Goal: Transaction & Acquisition: Purchase product/service

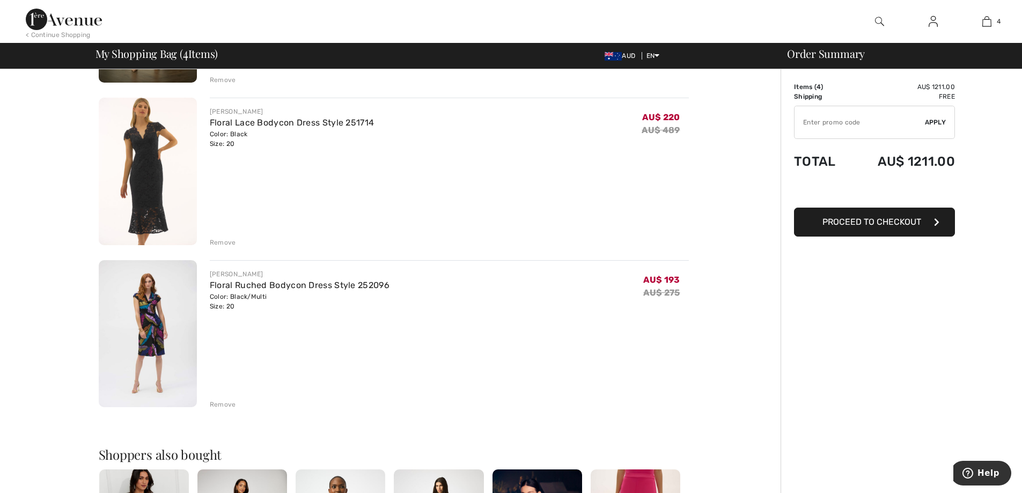
scroll to position [429, 0]
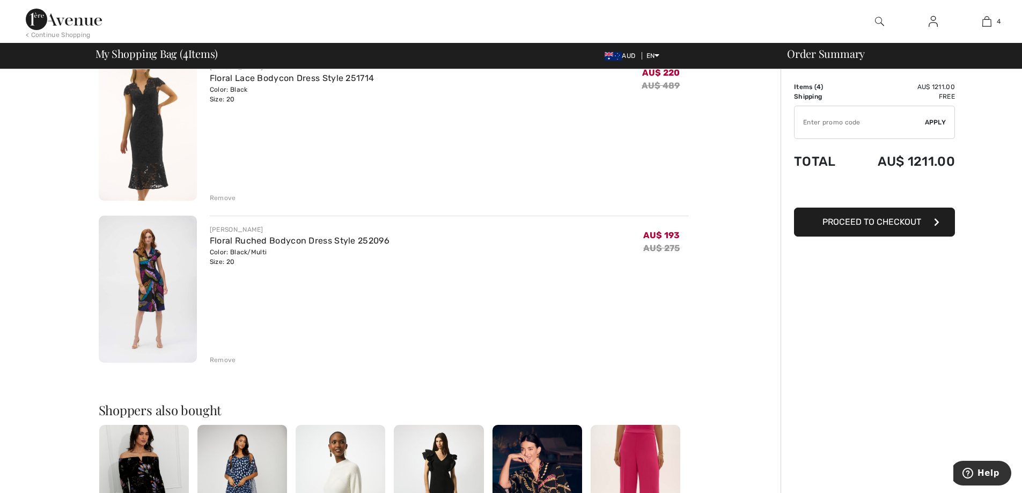
click at [224, 360] on div "Remove" at bounding box center [223, 360] width 26 height 10
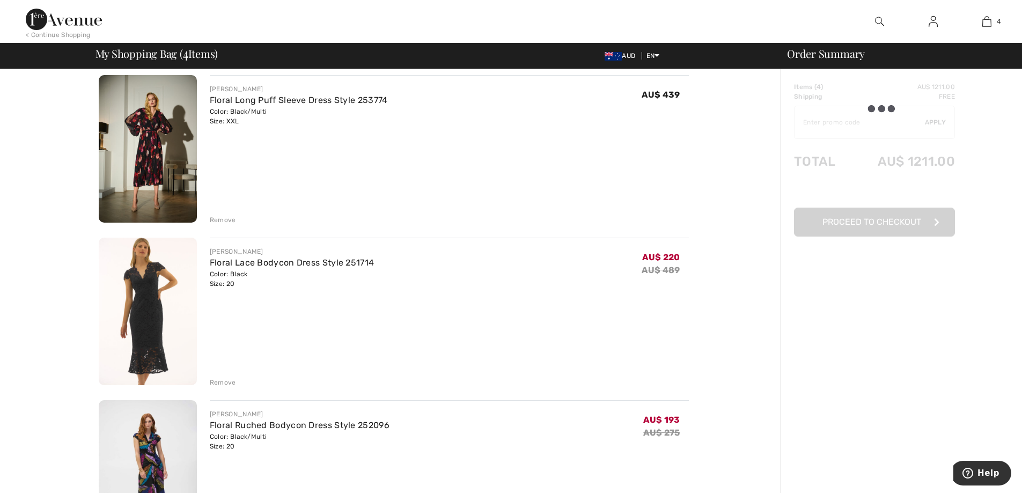
scroll to position [215, 0]
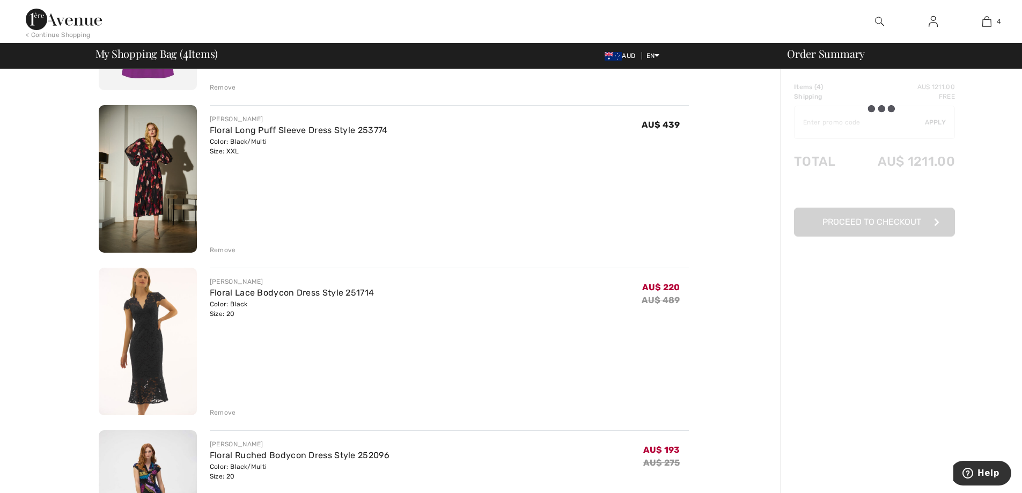
click at [226, 247] on div "Remove" at bounding box center [223, 250] width 26 height 10
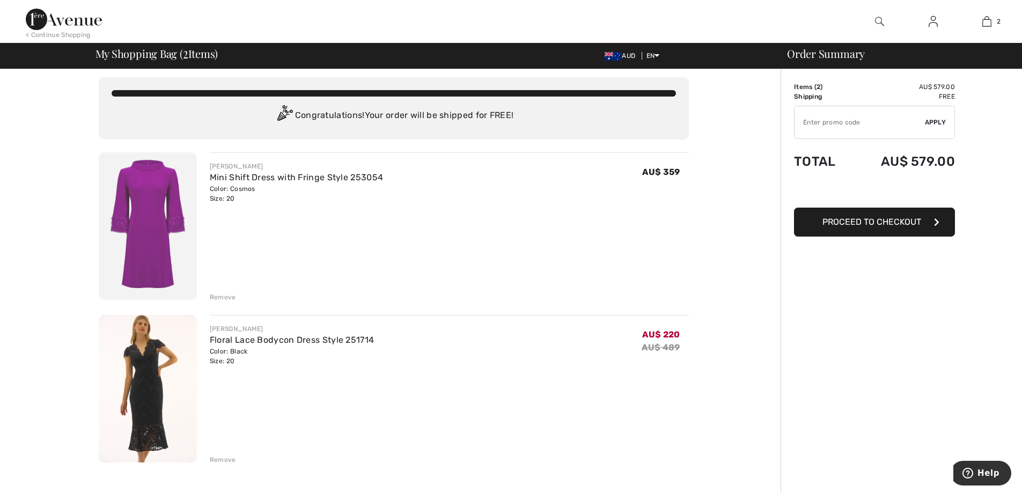
scroll to position [0, 0]
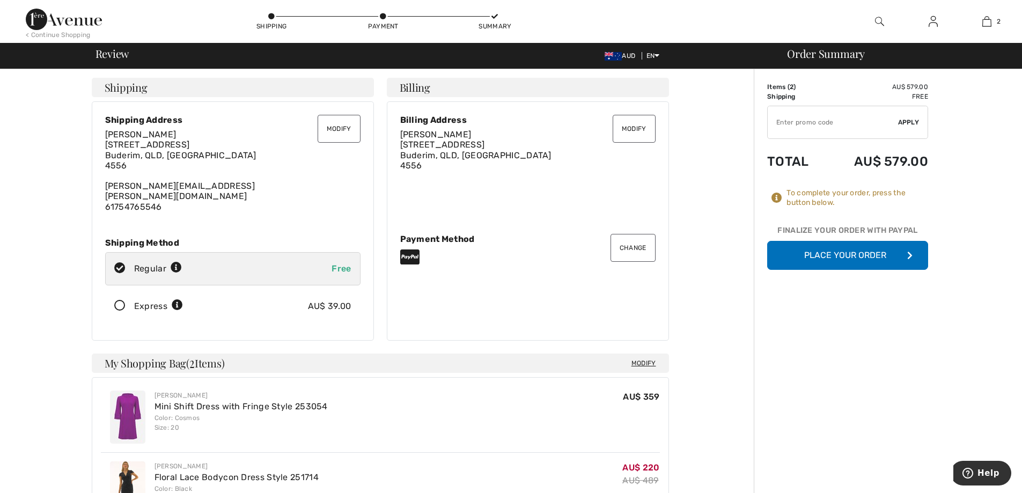
click at [120, 300] on icon at bounding box center [120, 305] width 28 height 11
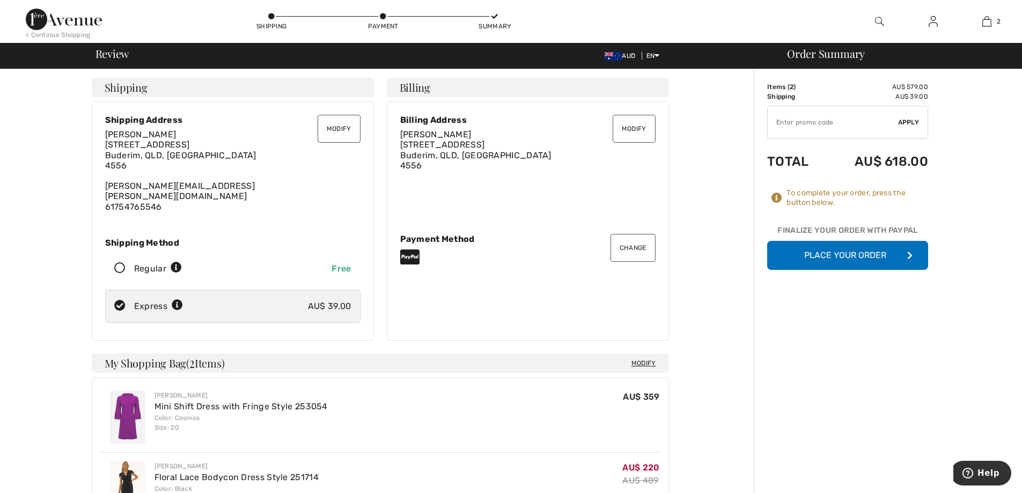
click at [881, 256] on button "Place Your Order" at bounding box center [847, 255] width 161 height 29
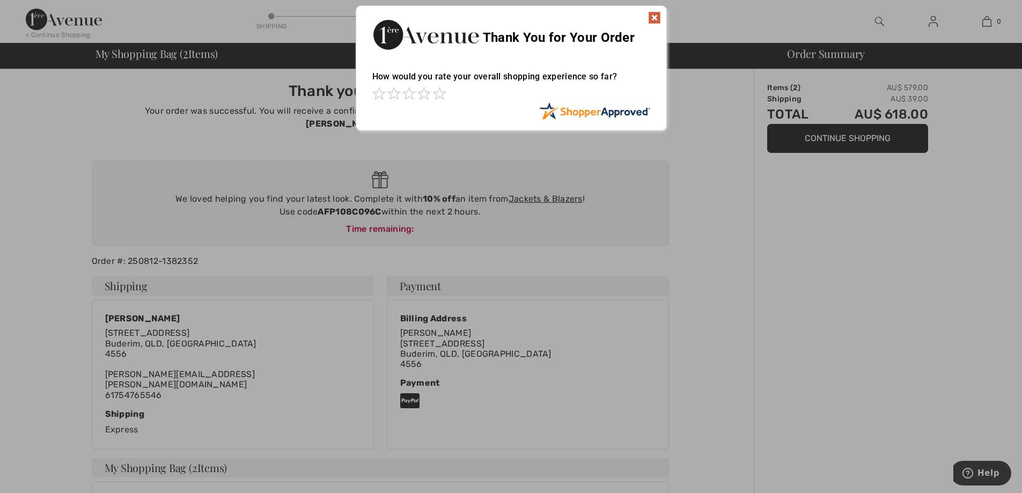
click at [656, 14] on img at bounding box center [654, 17] width 13 height 13
